Goal: Information Seeking & Learning: Find specific fact

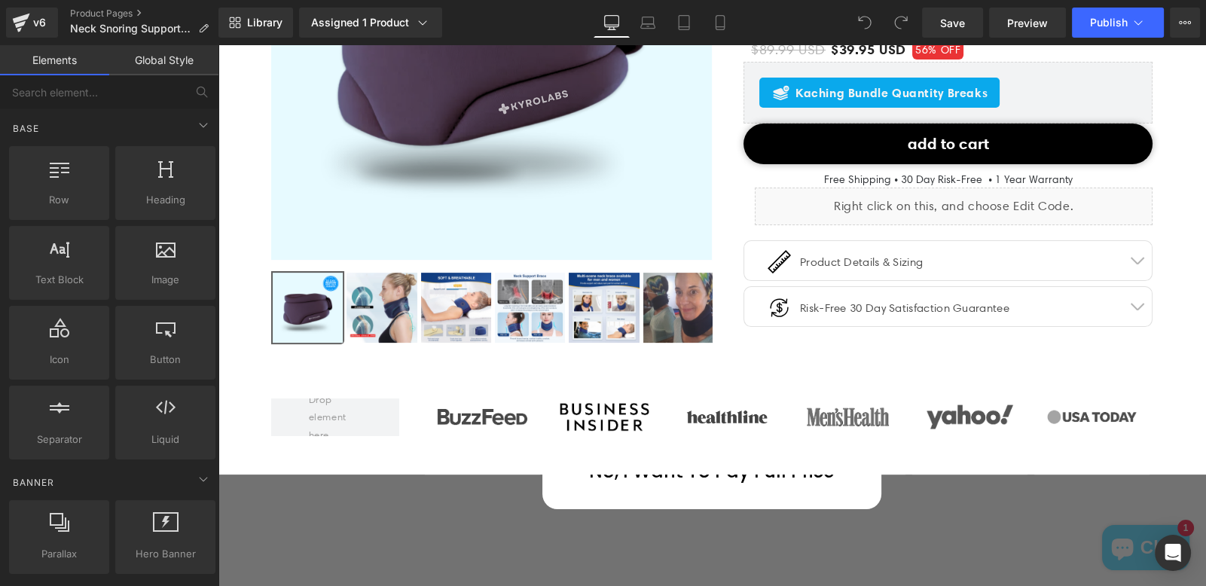
scroll to position [362, 0]
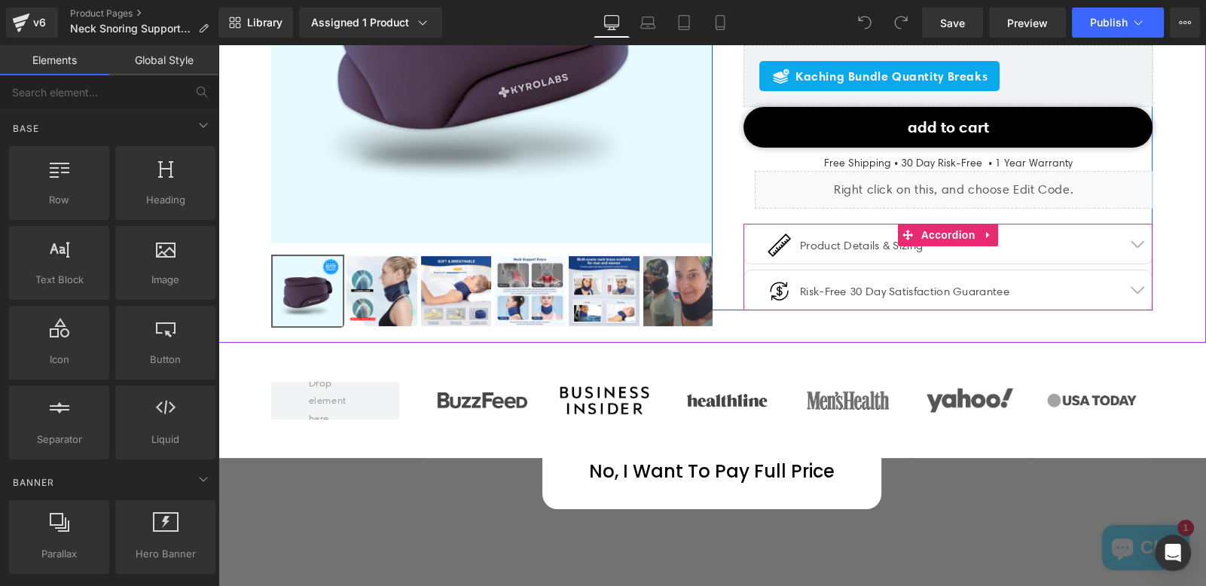
click at [1130, 237] on button "button" at bounding box center [1137, 244] width 30 height 39
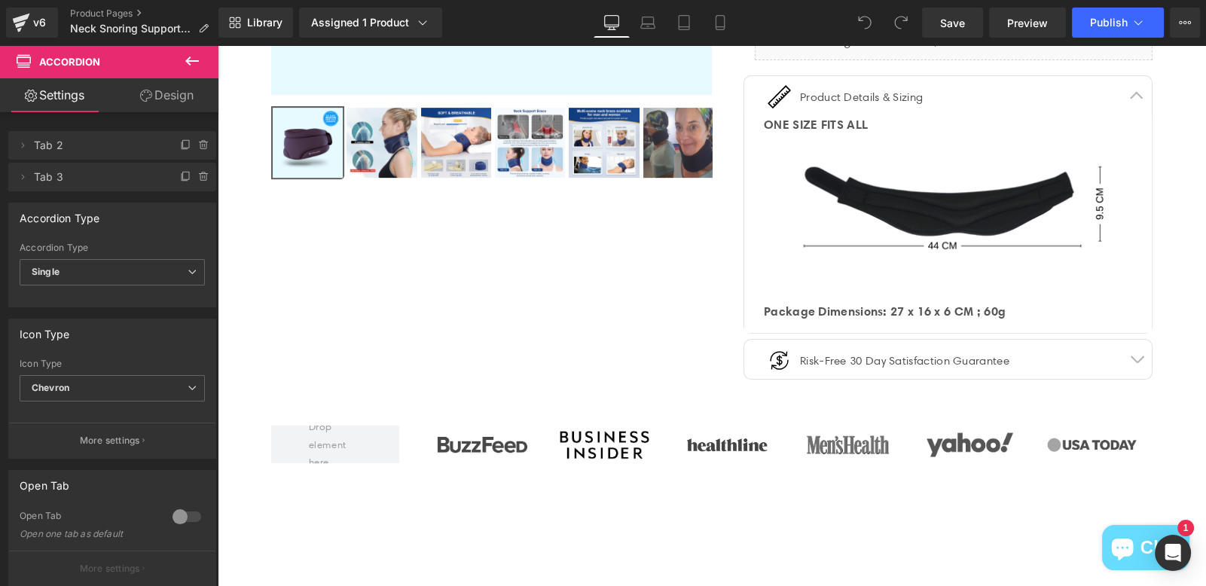
scroll to position [520, 0]
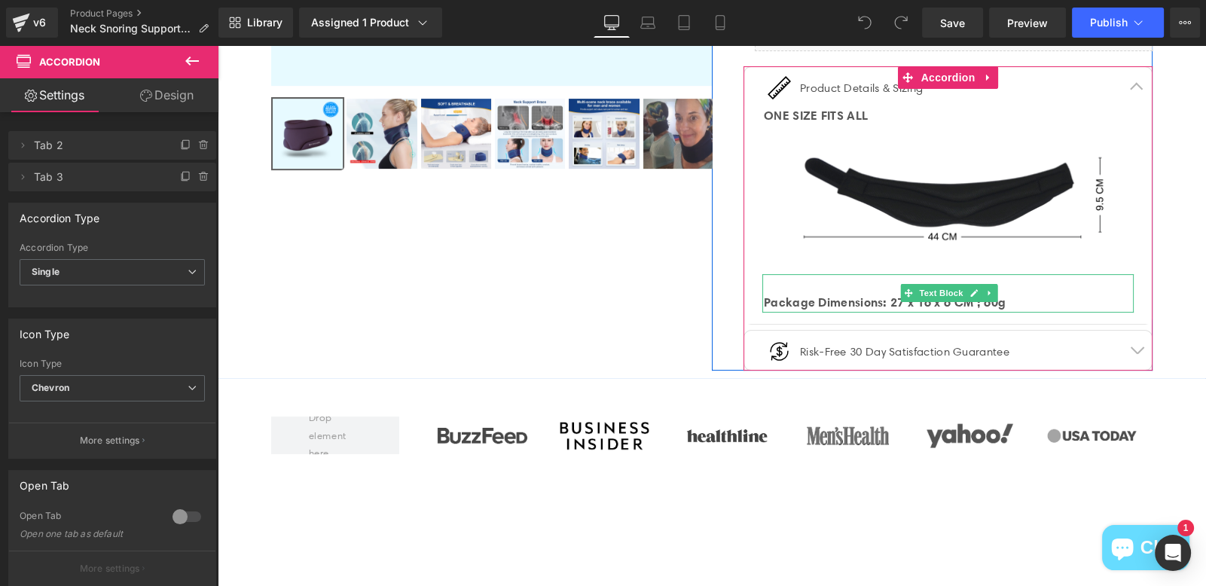
click at [891, 301] on strong "Package Dimensions: 27 x 16 x 6 CM ; 60g" at bounding box center [885, 302] width 242 height 15
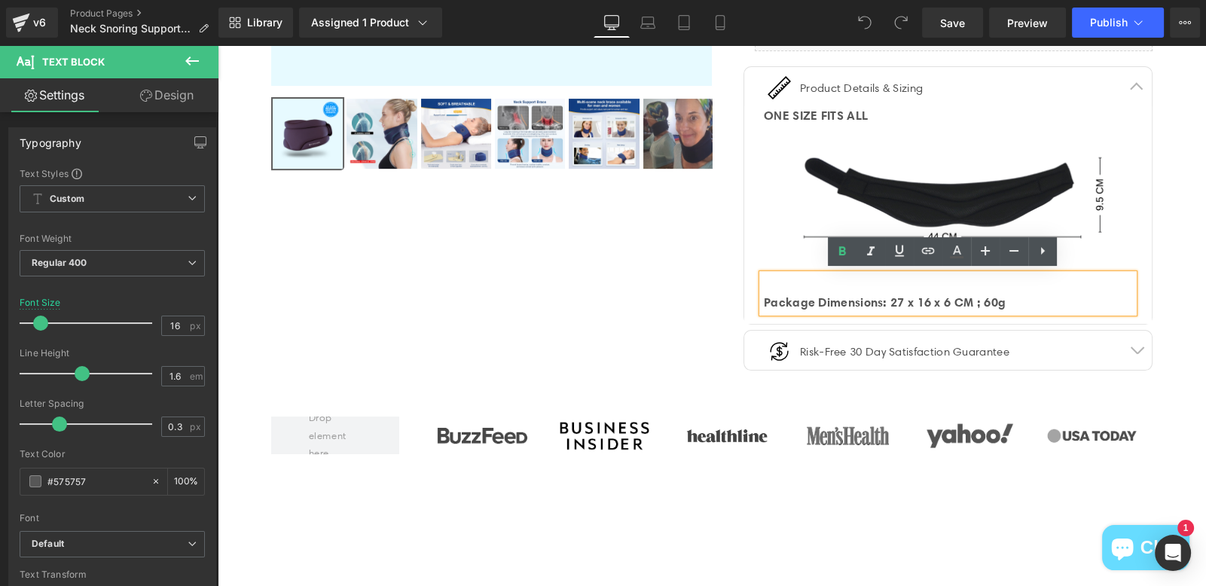
click at [1014, 301] on div "Package Dimensions: 27 x 16 x 6 CM ; 60g" at bounding box center [949, 303] width 370 height 20
click at [218, 45] on div at bounding box center [218, 45] width 0 height 0
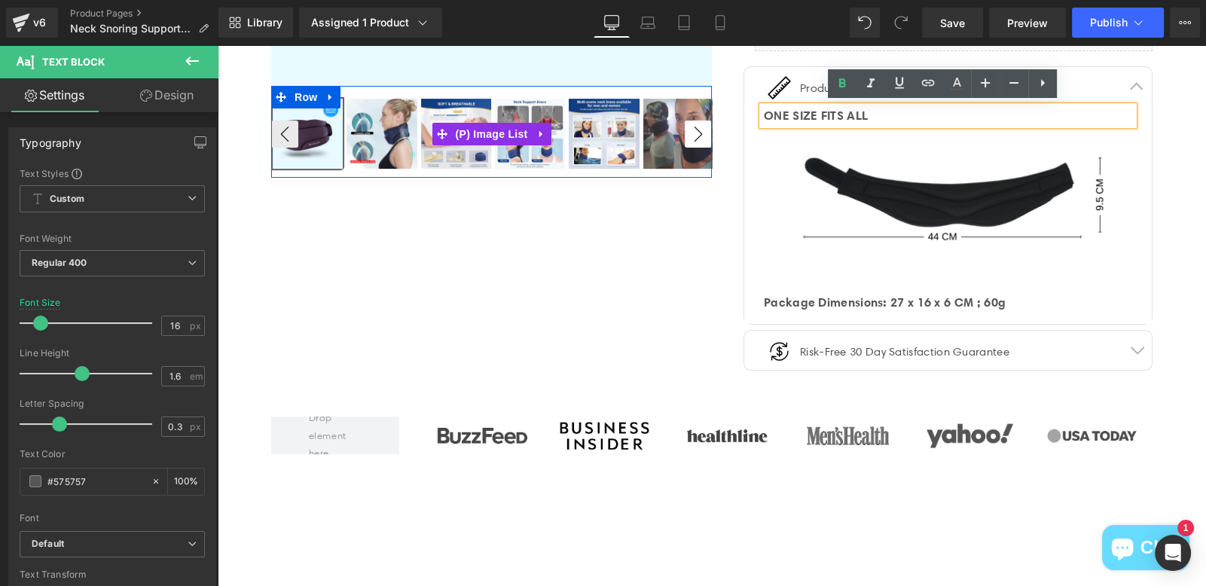
click at [689, 138] on button "›" at bounding box center [698, 134] width 27 height 27
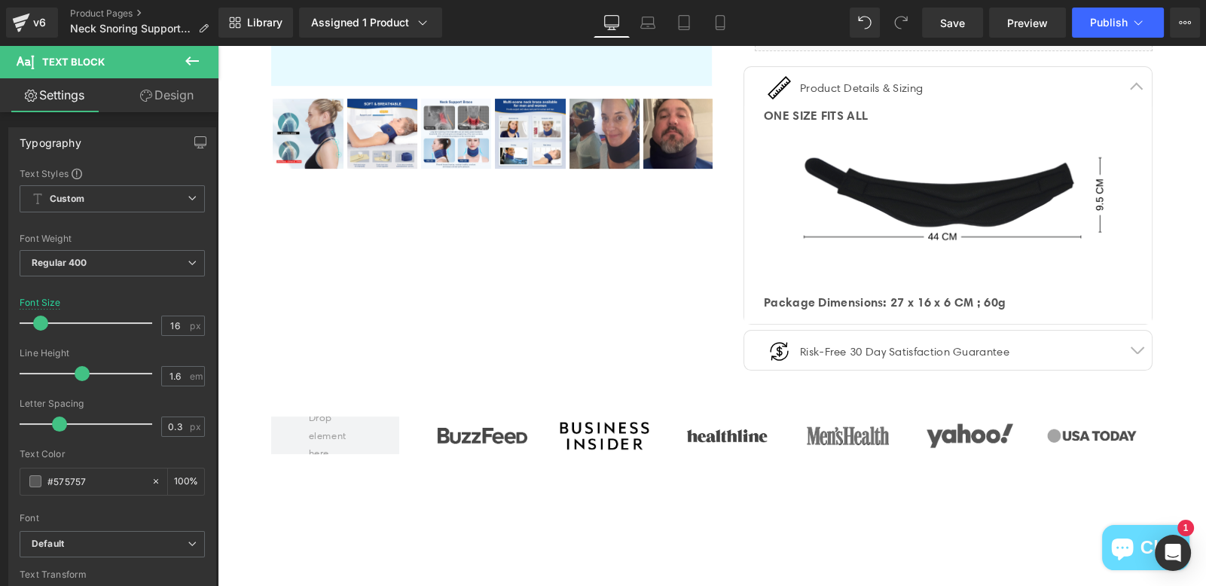
click at [818, 136] on img at bounding box center [948, 199] width 371 height 148
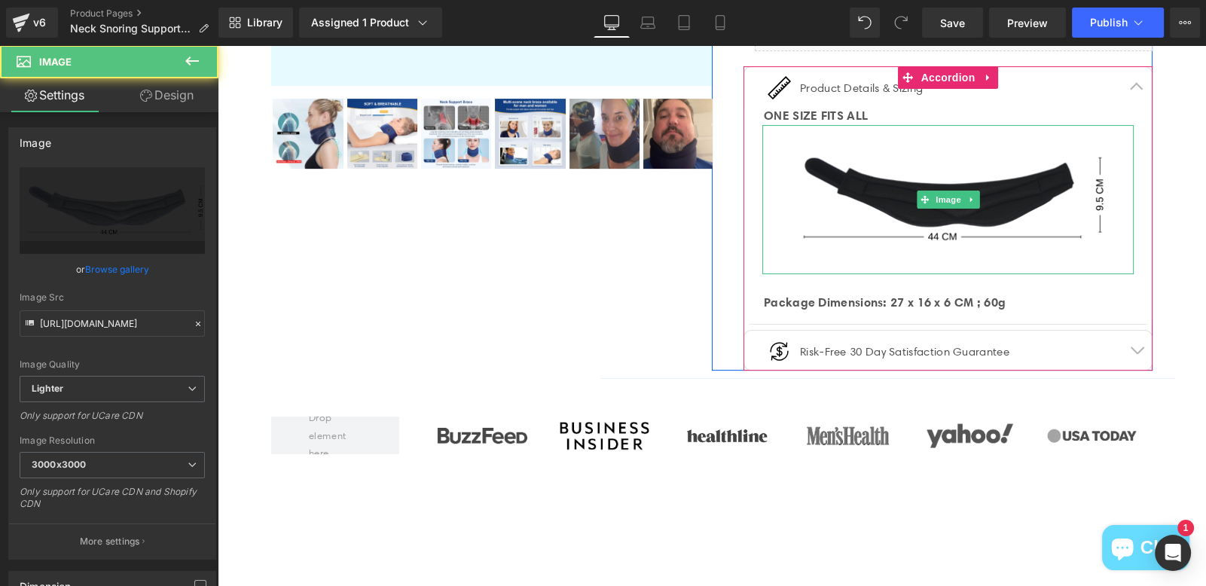
click at [861, 100] on ul "Image Product Details & Sizing Text Block" at bounding box center [843, 94] width 161 height 32
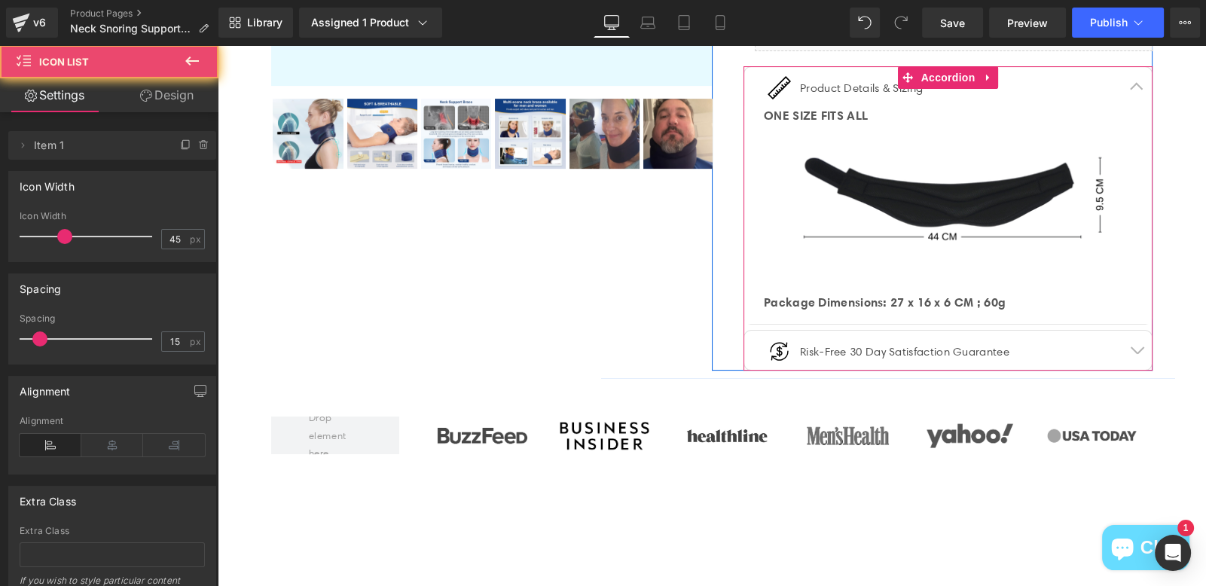
click at [867, 106] on div "ONE SIZE FITS ALL Text Block" at bounding box center [948, 116] width 371 height 20
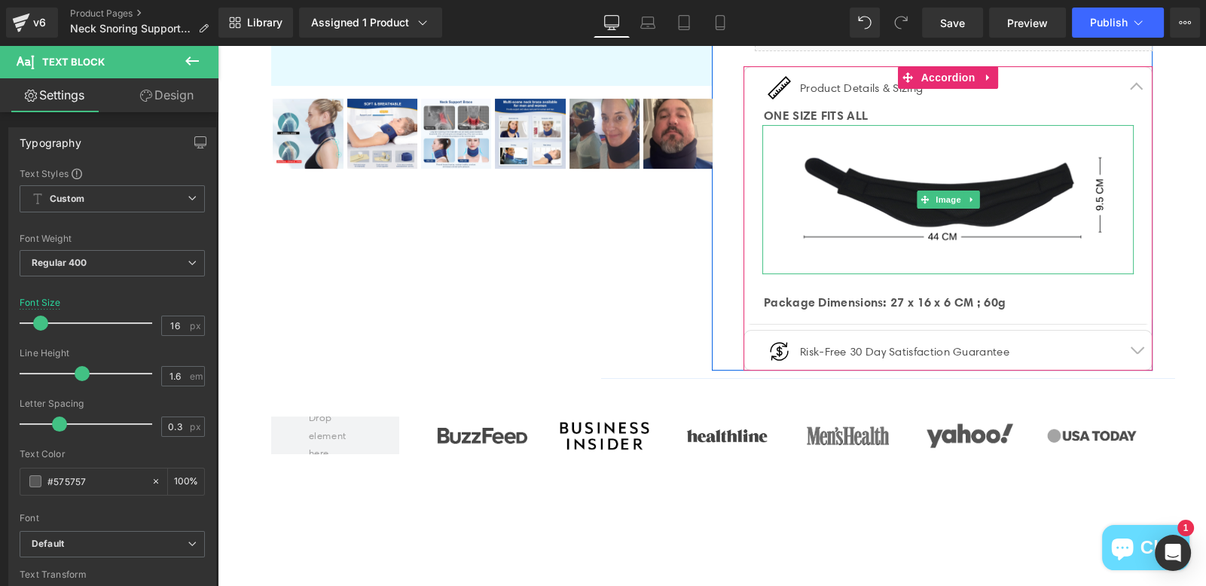
click at [1074, 254] on img at bounding box center [948, 199] width 371 height 148
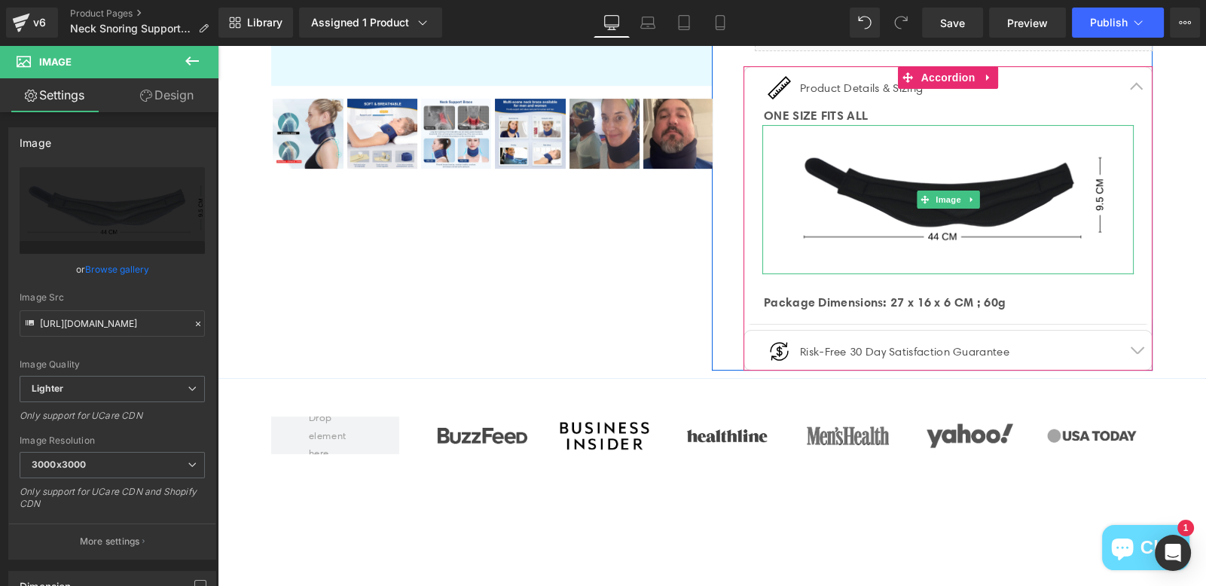
click at [845, 204] on img at bounding box center [948, 199] width 371 height 148
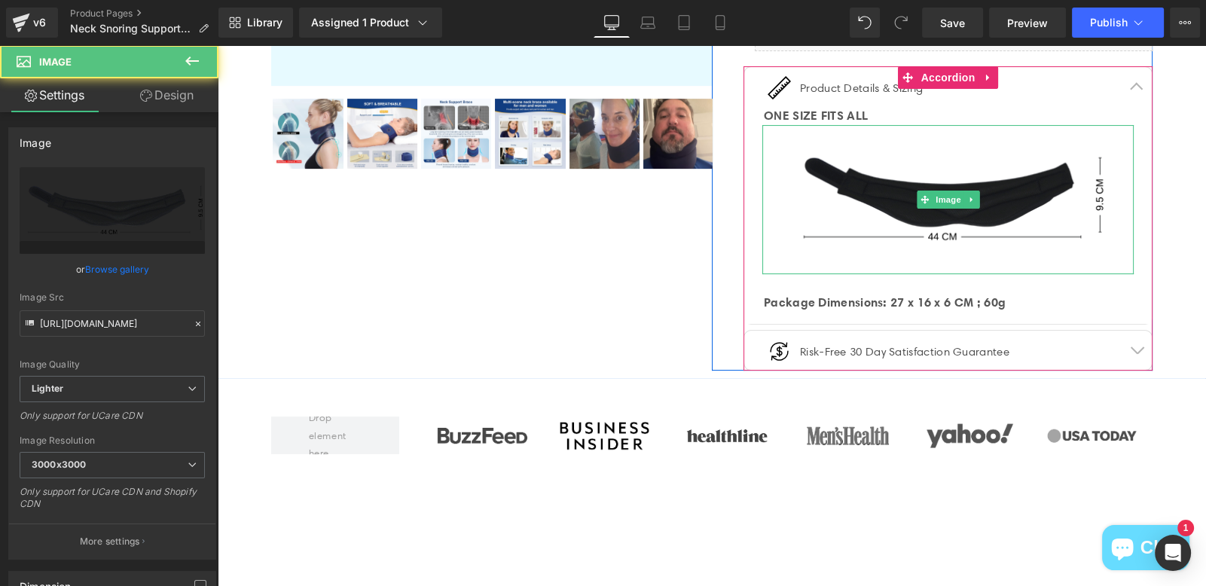
click at [903, 197] on img at bounding box center [948, 199] width 371 height 148
click at [968, 195] on icon at bounding box center [972, 199] width 8 height 9
click at [794, 129] on img at bounding box center [948, 199] width 371 height 148
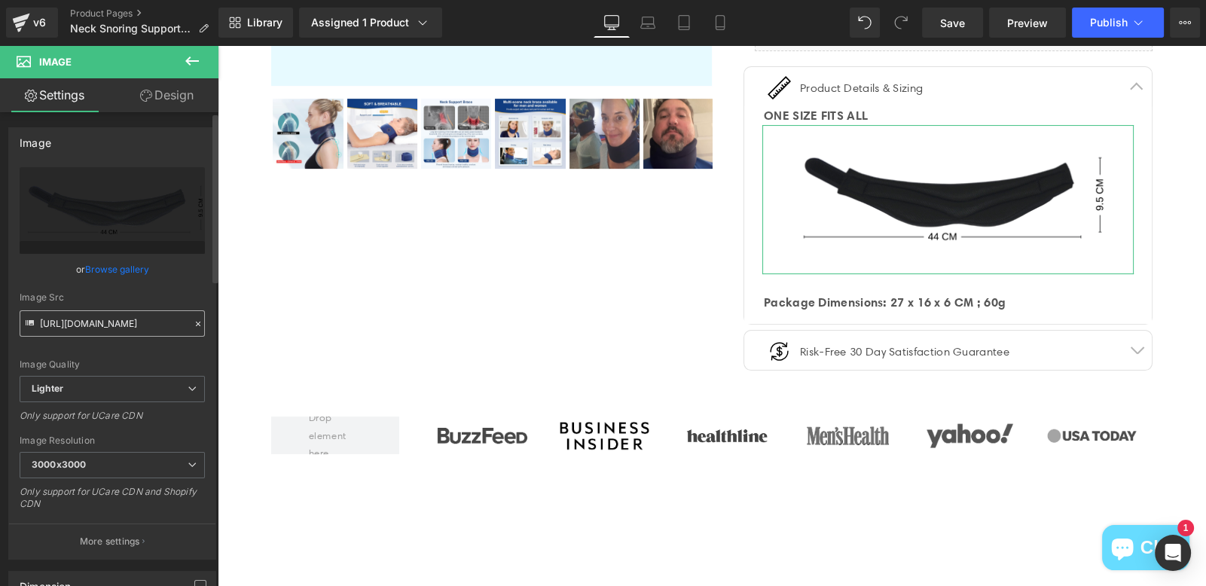
click at [99, 326] on input "[URL][DOMAIN_NAME]" at bounding box center [112, 323] width 185 height 26
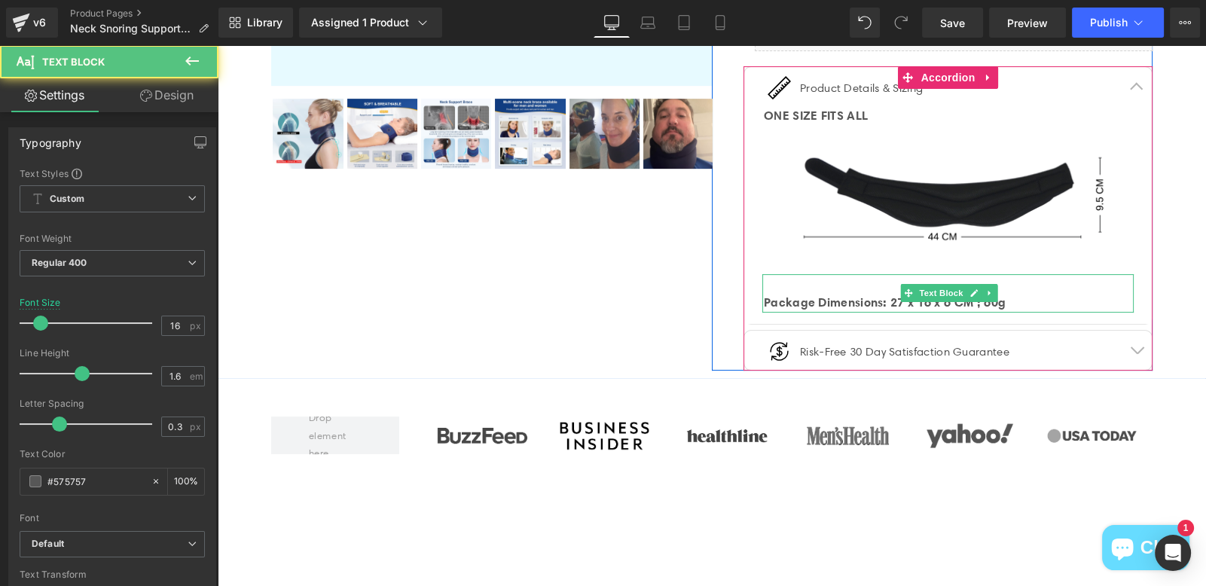
click at [1011, 301] on div "Package Dimensions: 27 x 16 x 6 CM ; 60g" at bounding box center [949, 303] width 370 height 20
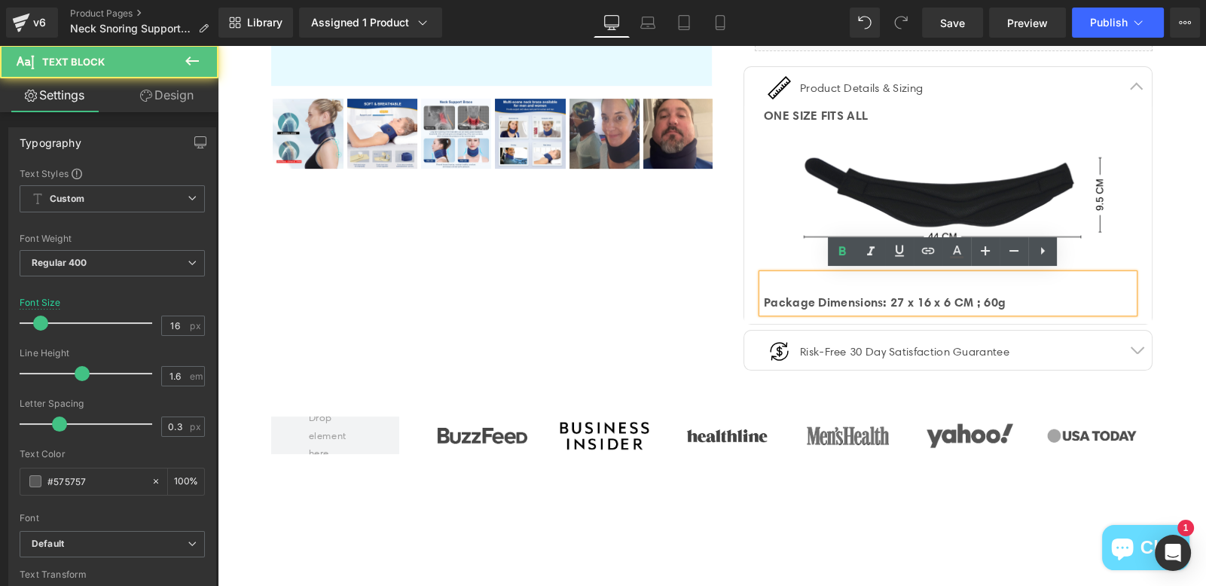
click at [863, 301] on strong "Package Dimensions: 27 x 16 x 6 CM ; 60g" at bounding box center [885, 302] width 242 height 15
drag, startPoint x: 809, startPoint y: 299, endPoint x: 752, endPoint y: 298, distance: 57.3
click at [763, 298] on div "Package Dimensions: 27 x 16 x 6 CM ; 60g" at bounding box center [948, 293] width 371 height 38
click at [764, 297] on strong "Package Dimensions: 27 x 16 x 6 CM ; 60g" at bounding box center [885, 302] width 242 height 15
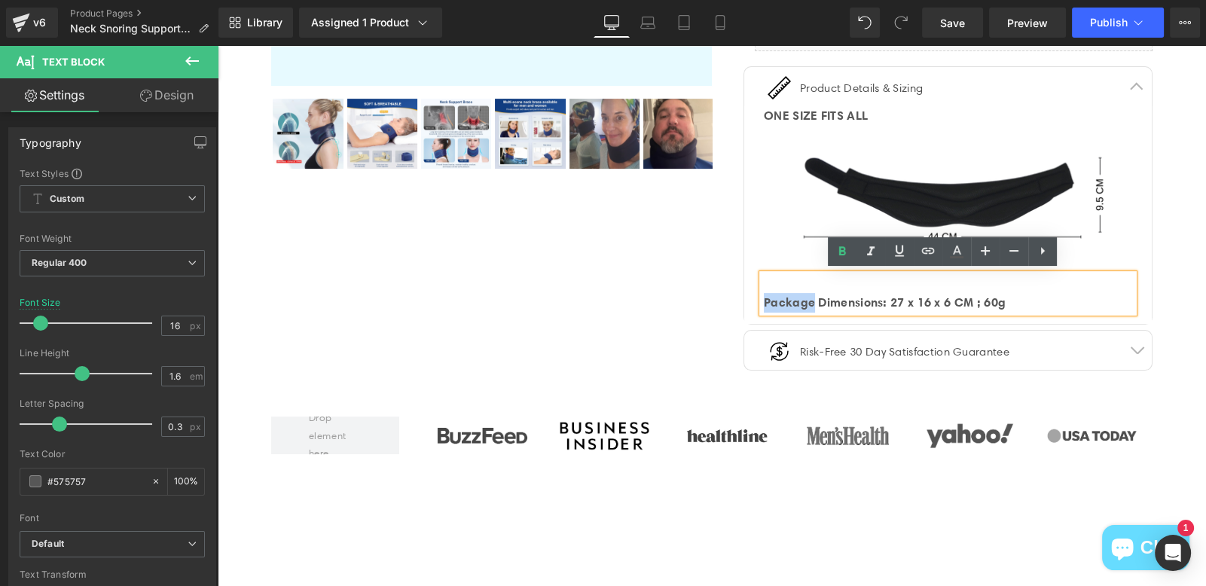
drag, startPoint x: 759, startPoint y: 301, endPoint x: 809, endPoint y: 301, distance: 49.7
click at [809, 301] on strong "Package Dimensions: 27 x 16 x 6 CM ; 60g" at bounding box center [885, 302] width 242 height 15
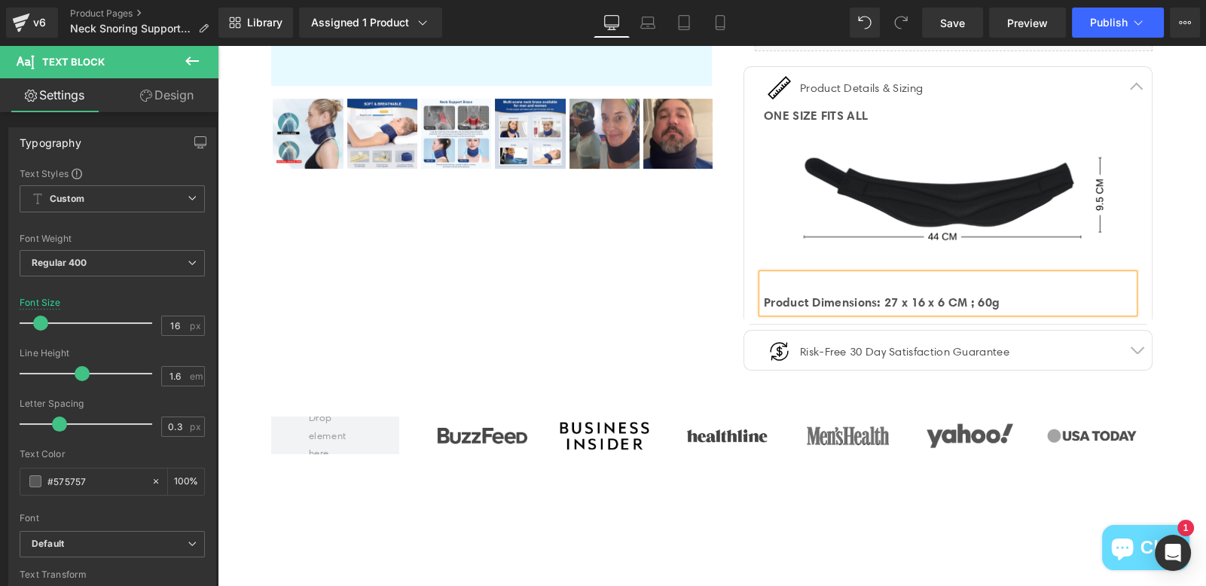
click at [885, 304] on strong "Product Dimensions: 27 x 16 x 6 CM ; 60g" at bounding box center [882, 302] width 236 height 15
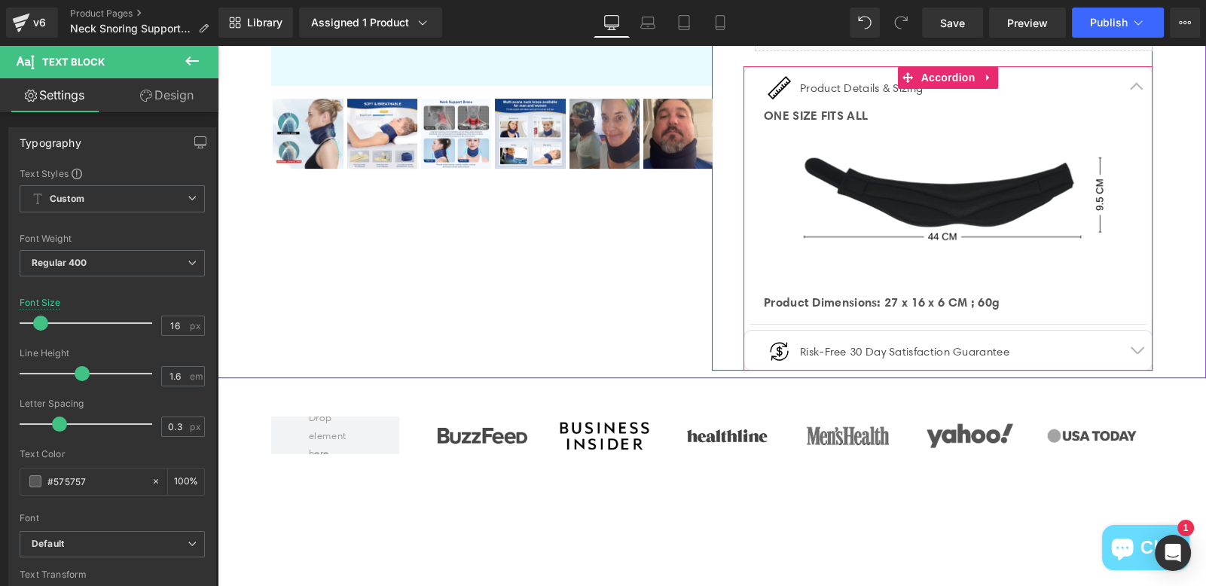
click at [998, 310] on article "ONE SIZE FITS ALL Text Block Image Product Dimensions: 27 x 16 x 6 CM ; 60g Tex…" at bounding box center [948, 215] width 408 height 218
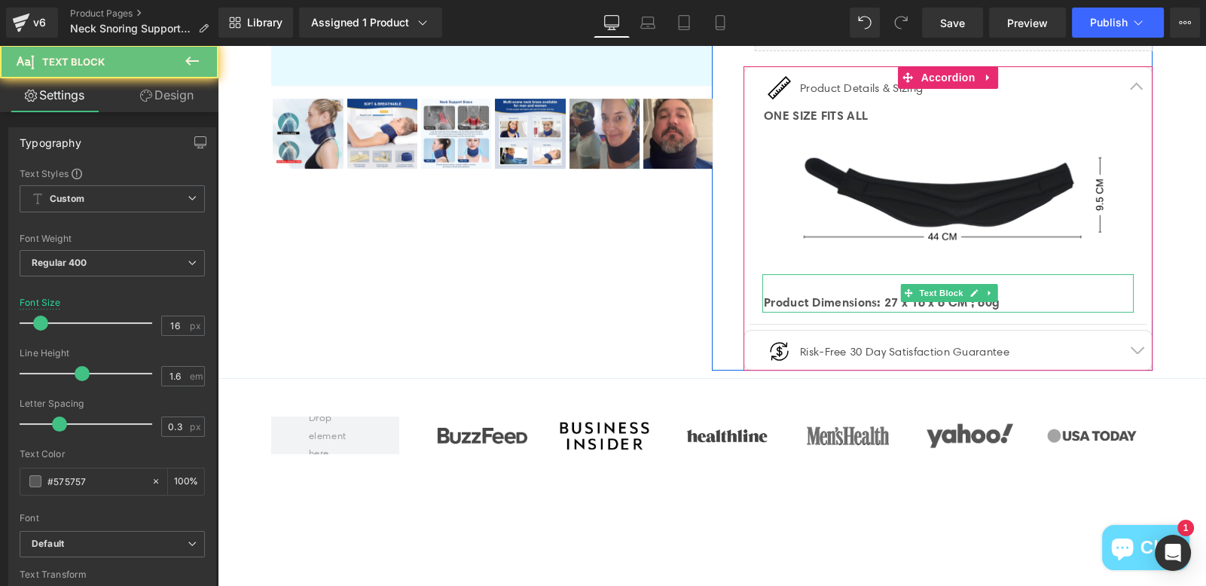
click at [1010, 295] on div "Product Dimensions: 27 x 16 x 6 CM ; 60g" at bounding box center [949, 303] width 370 height 20
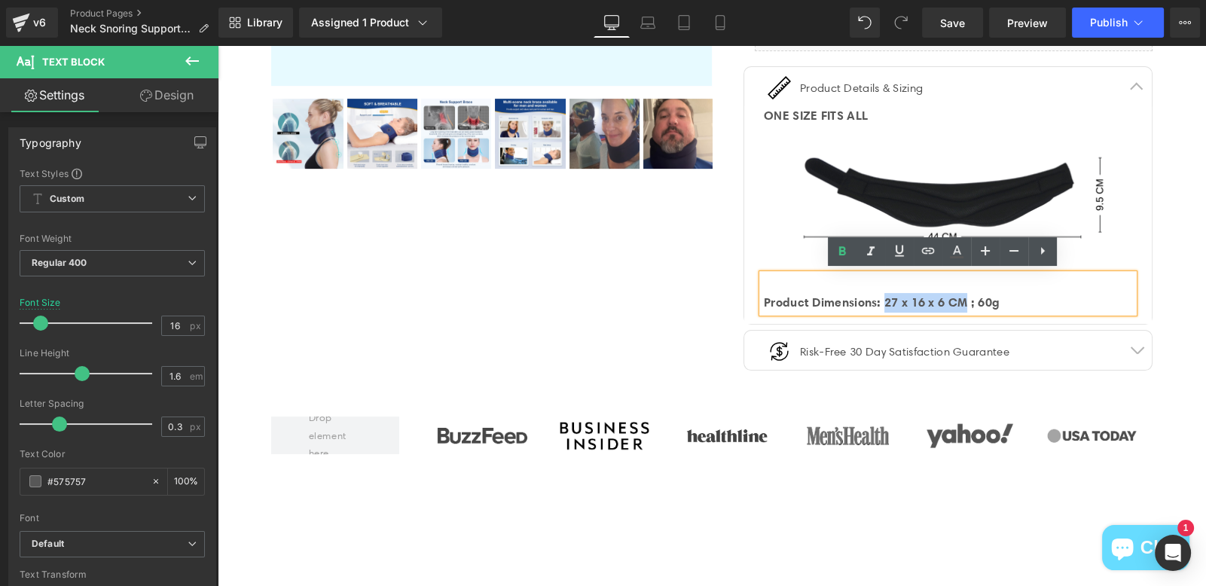
drag, startPoint x: 972, startPoint y: 301, endPoint x: 888, endPoint y: 299, distance: 83.7
click at [888, 299] on strong "Product Dimensions: 27 x 16 x 6 CM ; 60g" at bounding box center [882, 302] width 236 height 15
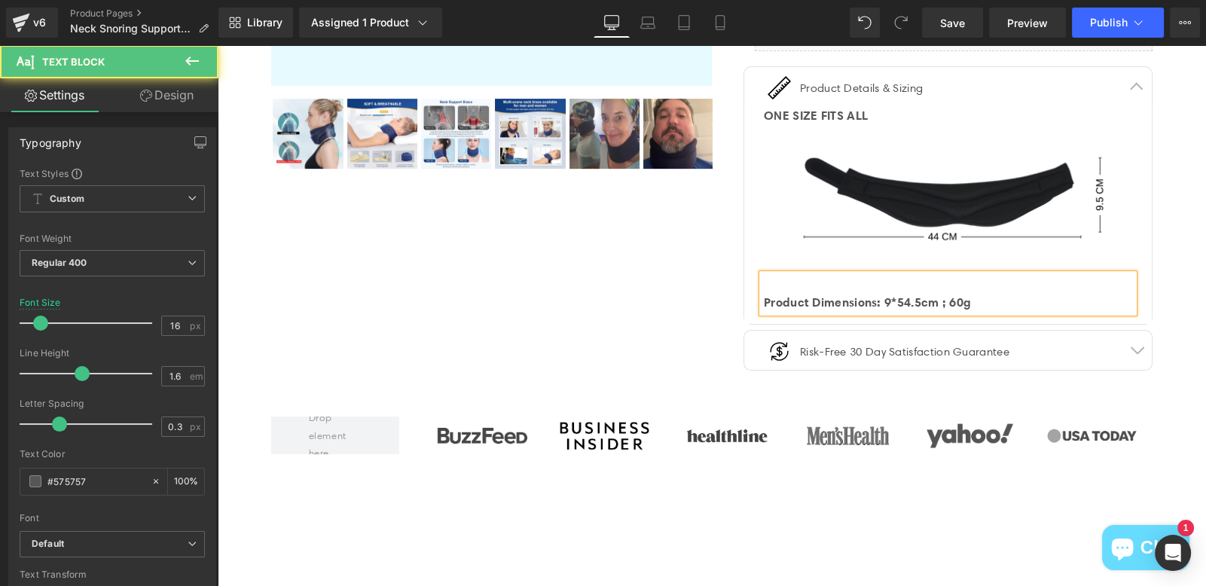
click at [901, 299] on strong "Product Dimensions: 9*54.5cm ; 60g" at bounding box center [867, 302] width 207 height 15
click at [937, 301] on strong "Product Dimensions: 9 x 54.5cm ; 60g" at bounding box center [871, 302] width 215 height 15
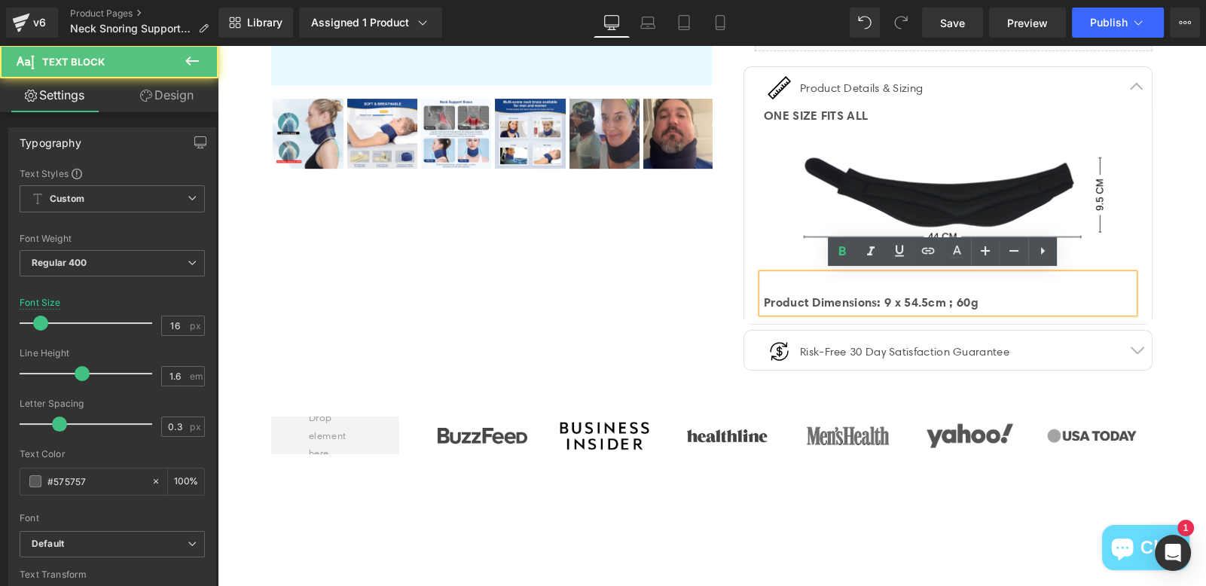
click at [928, 299] on strong "Product Dimensions: 9 x 54.5cm ; 60g" at bounding box center [871, 302] width 215 height 15
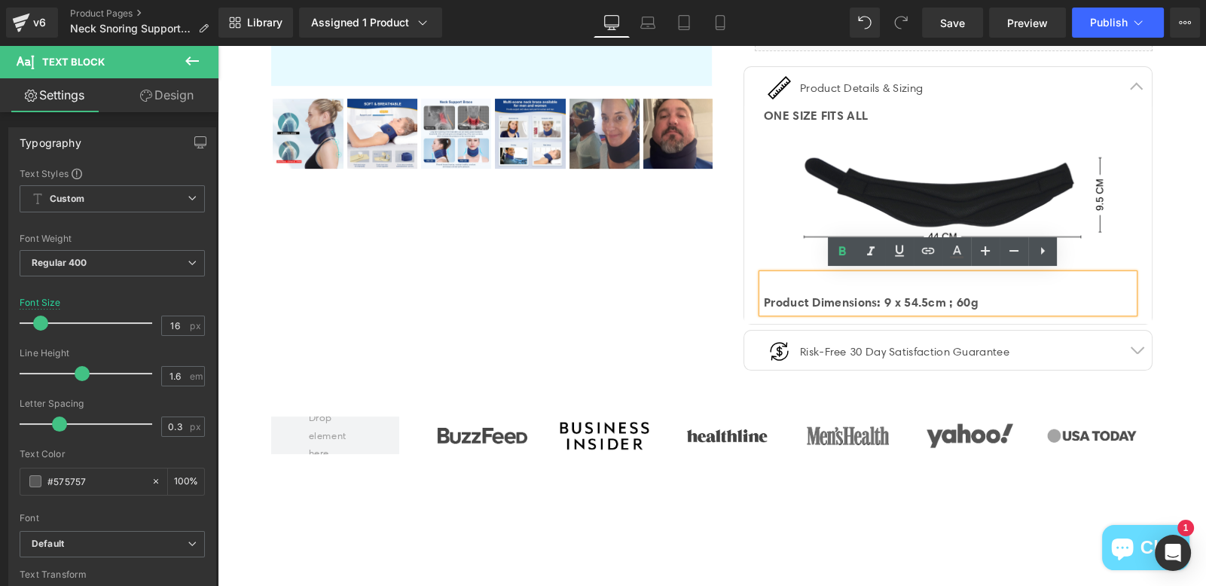
click at [934, 295] on strong "Product Dimensions: 9 x 54.5cm ; 60g" at bounding box center [871, 302] width 215 height 15
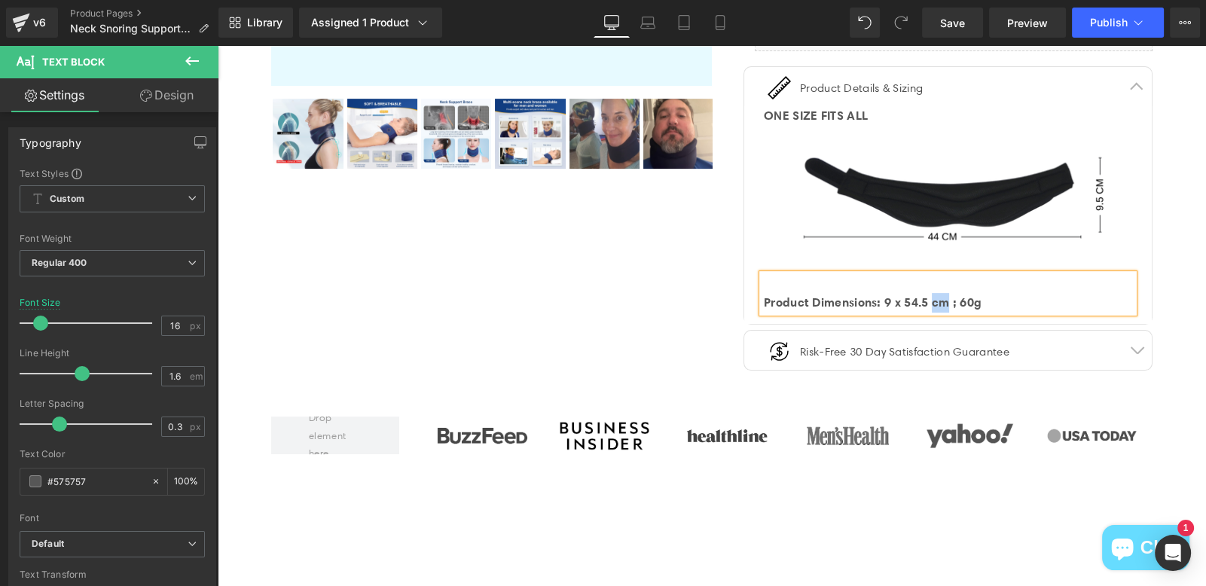
click at [953, 301] on strong "Product Dimensions: 9 x 54.5 cm ; 60g" at bounding box center [873, 302] width 218 height 15
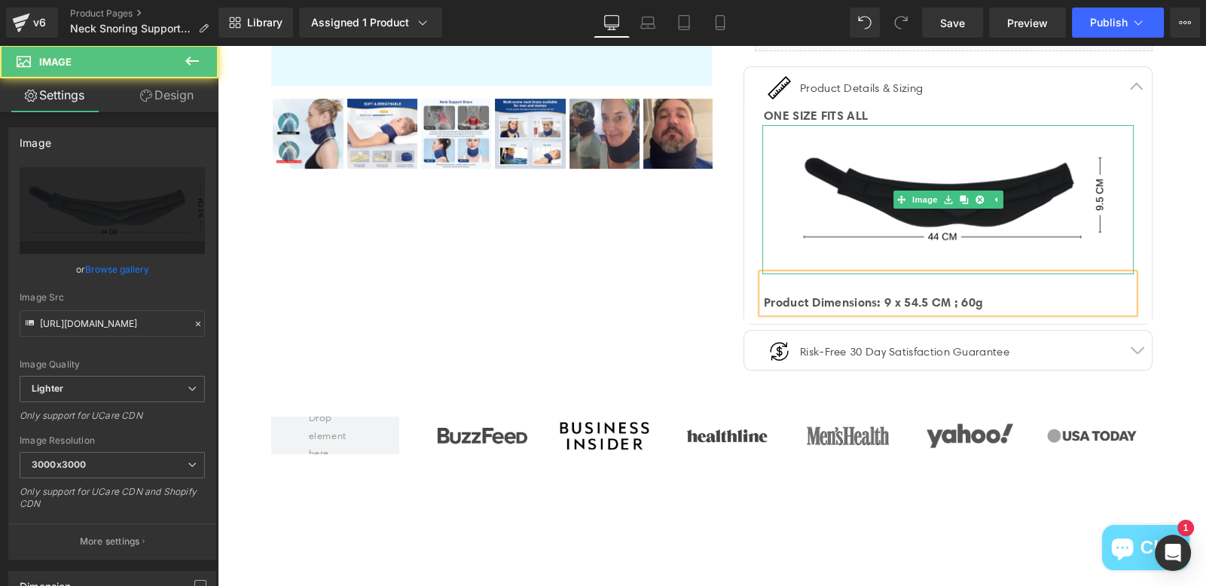
click at [1062, 227] on img at bounding box center [948, 199] width 371 height 148
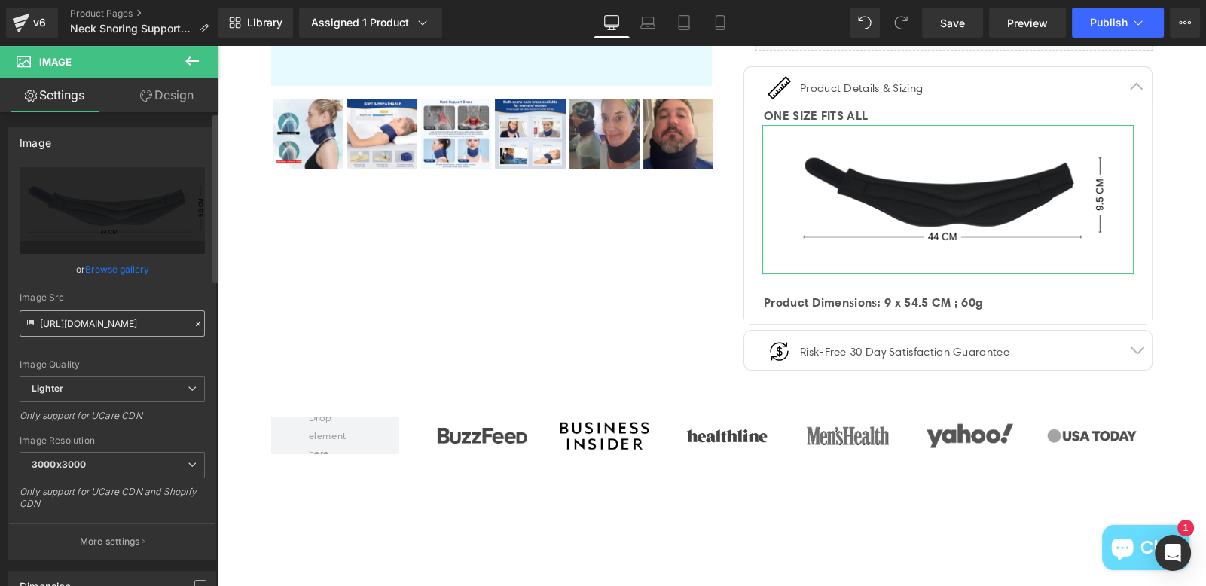
click at [120, 329] on input "[URL][DOMAIN_NAME]" at bounding box center [112, 323] width 185 height 26
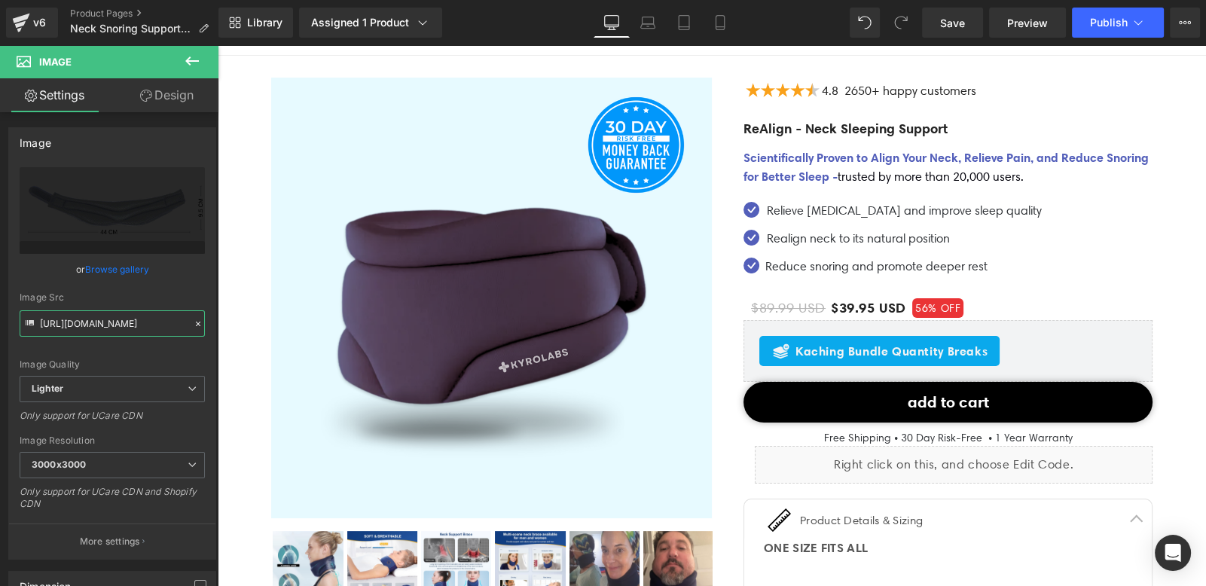
scroll to position [165, 0]
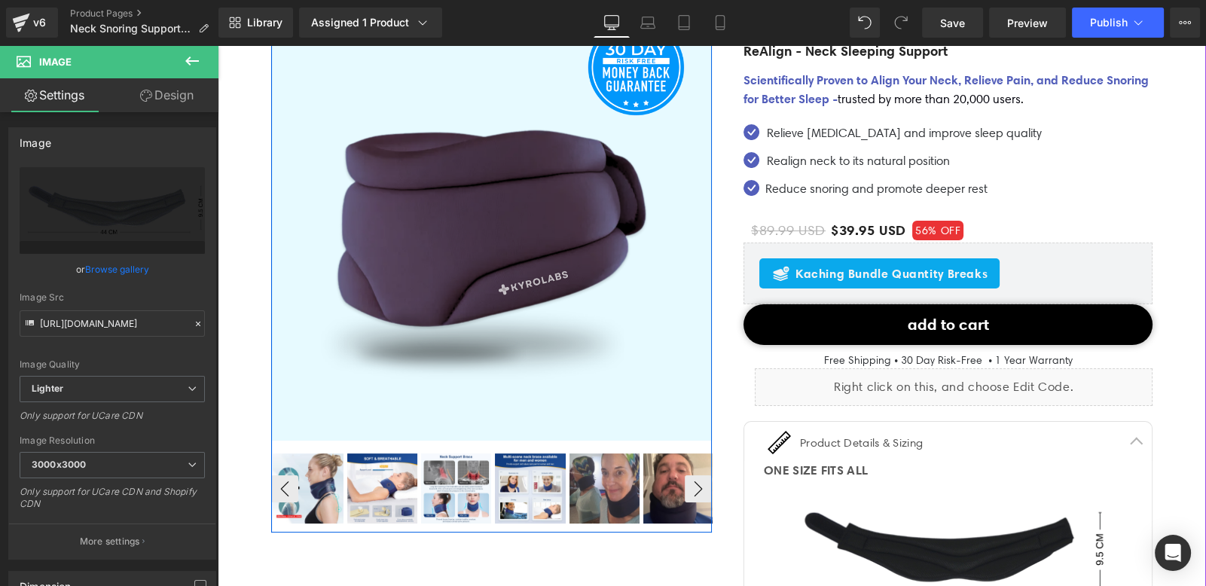
click at [599, 506] on img at bounding box center [605, 489] width 70 height 70
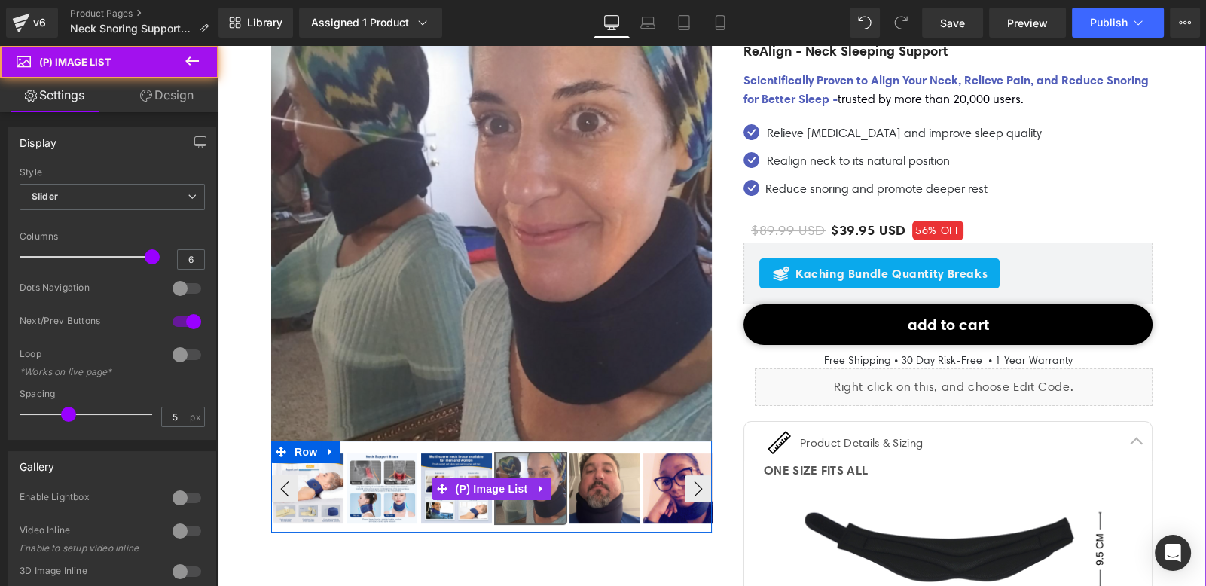
click at [601, 503] on img at bounding box center [605, 489] width 70 height 70
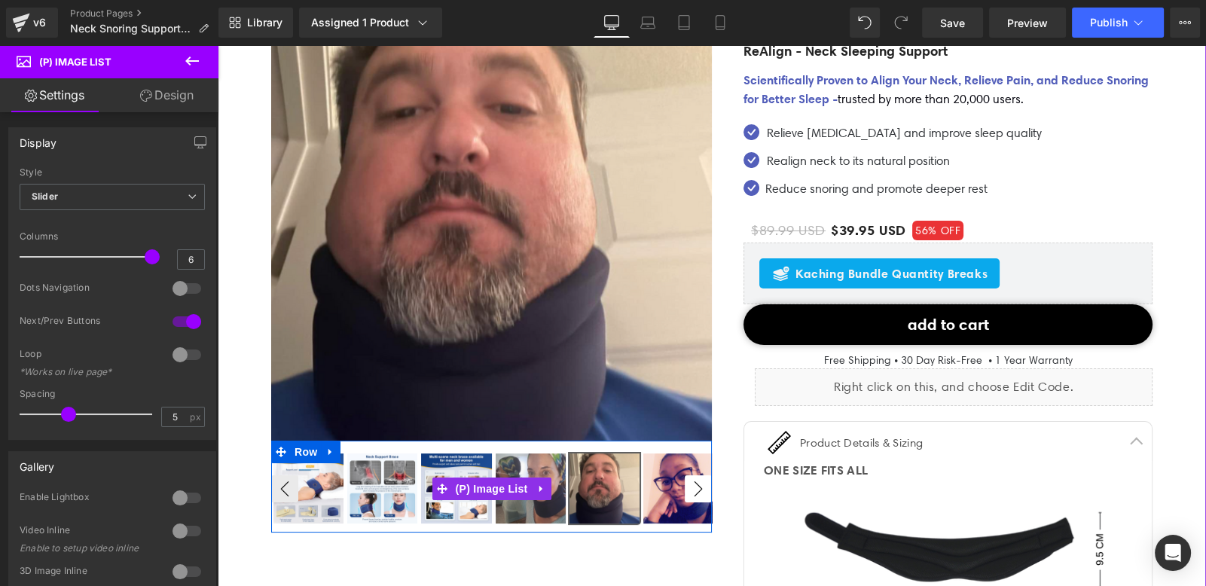
click at [697, 492] on button "›" at bounding box center [698, 488] width 27 height 27
click at [693, 491] on button "›" at bounding box center [698, 488] width 27 height 27
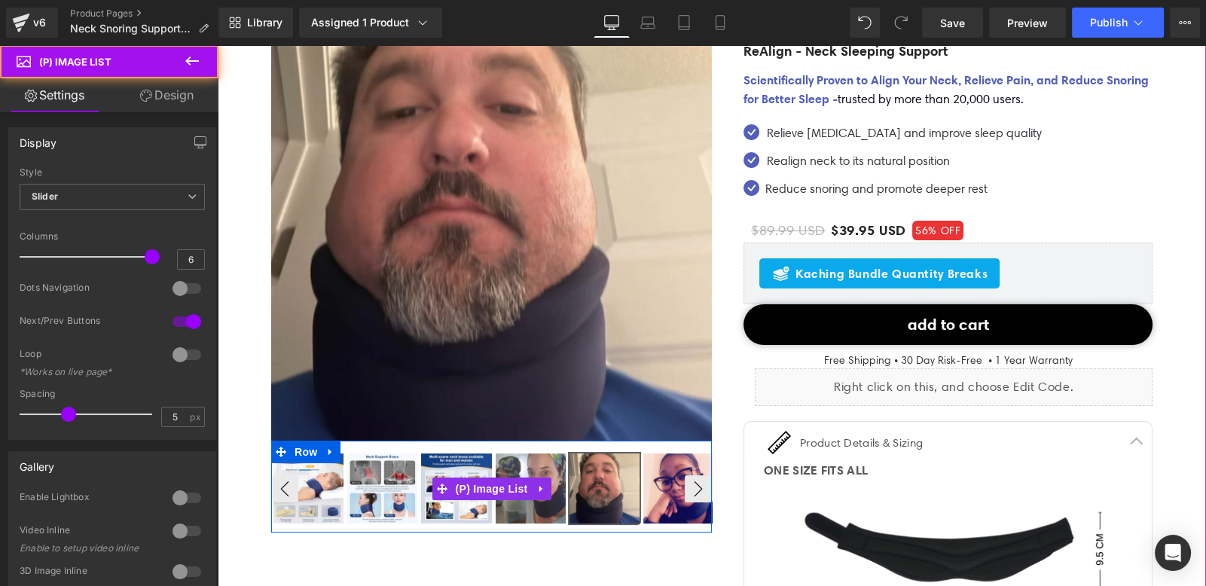
click at [651, 493] on img at bounding box center [679, 489] width 70 height 70
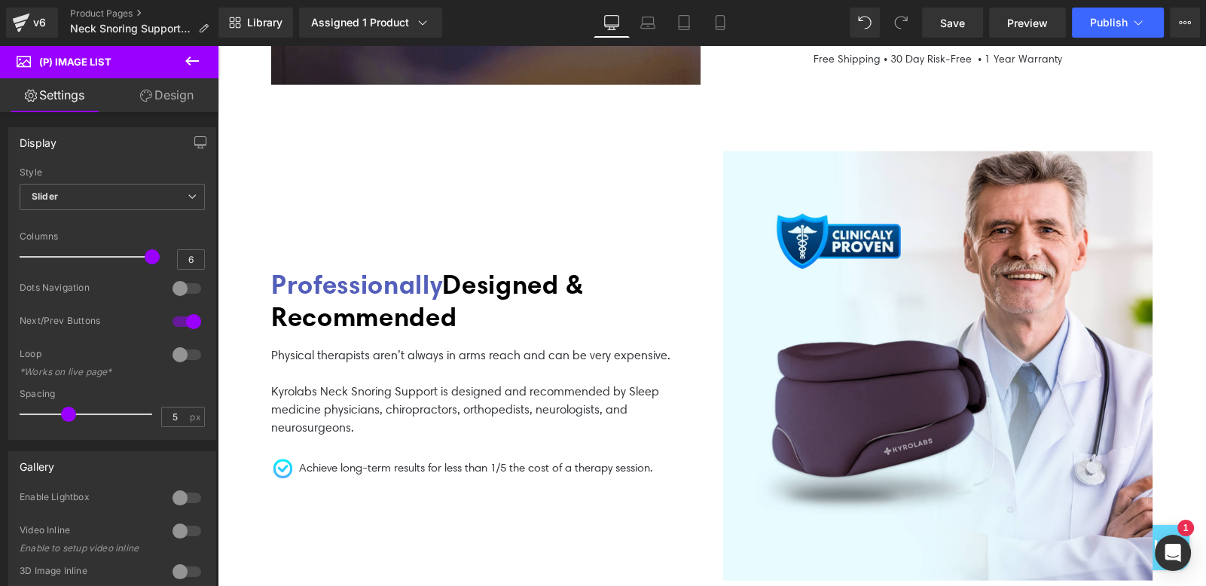
scroll to position [4421, 0]
